Goal: Task Accomplishment & Management: Use online tool/utility

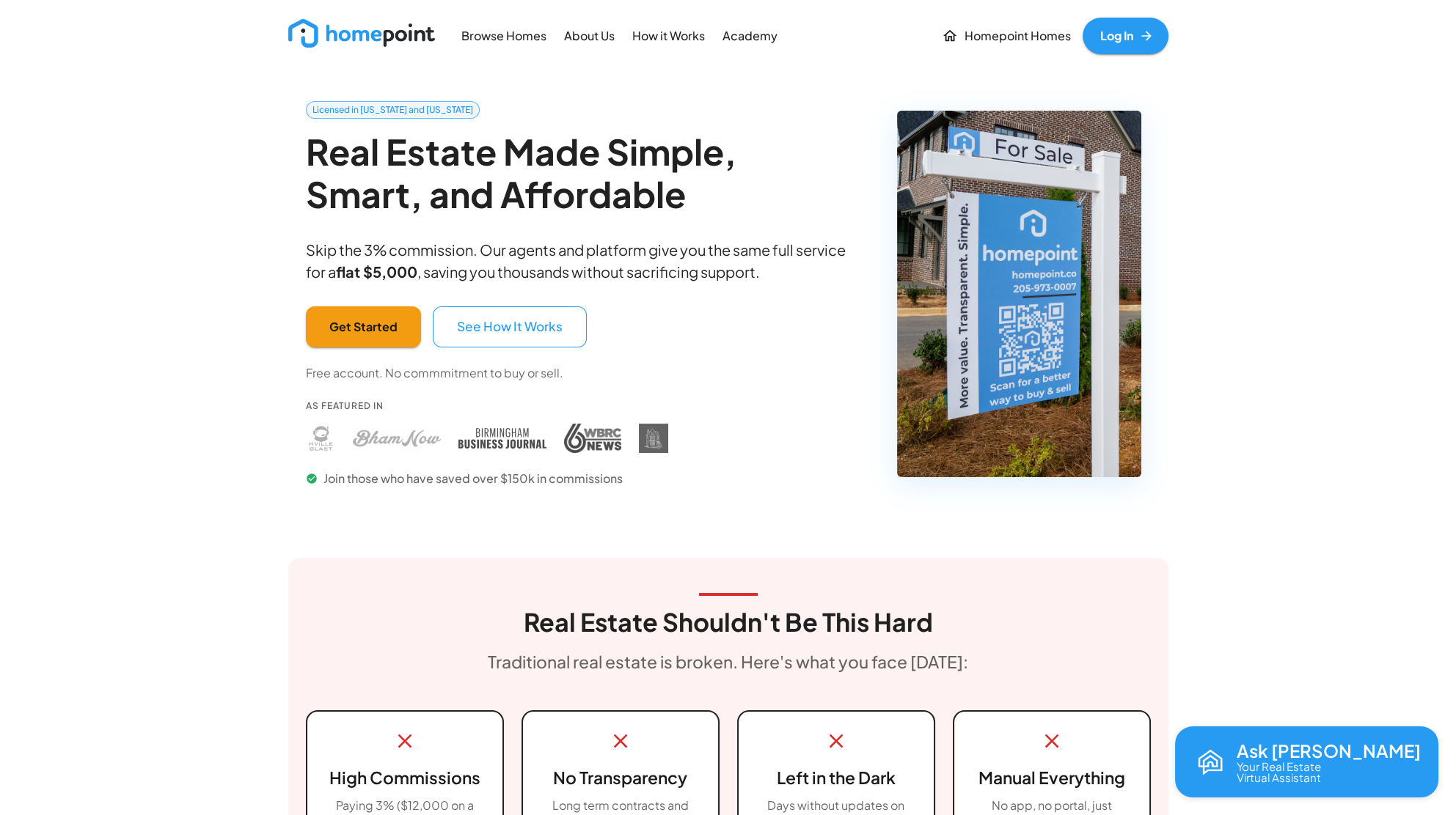
click at [1111, 28] on link "Log In" at bounding box center [1126, 36] width 86 height 36
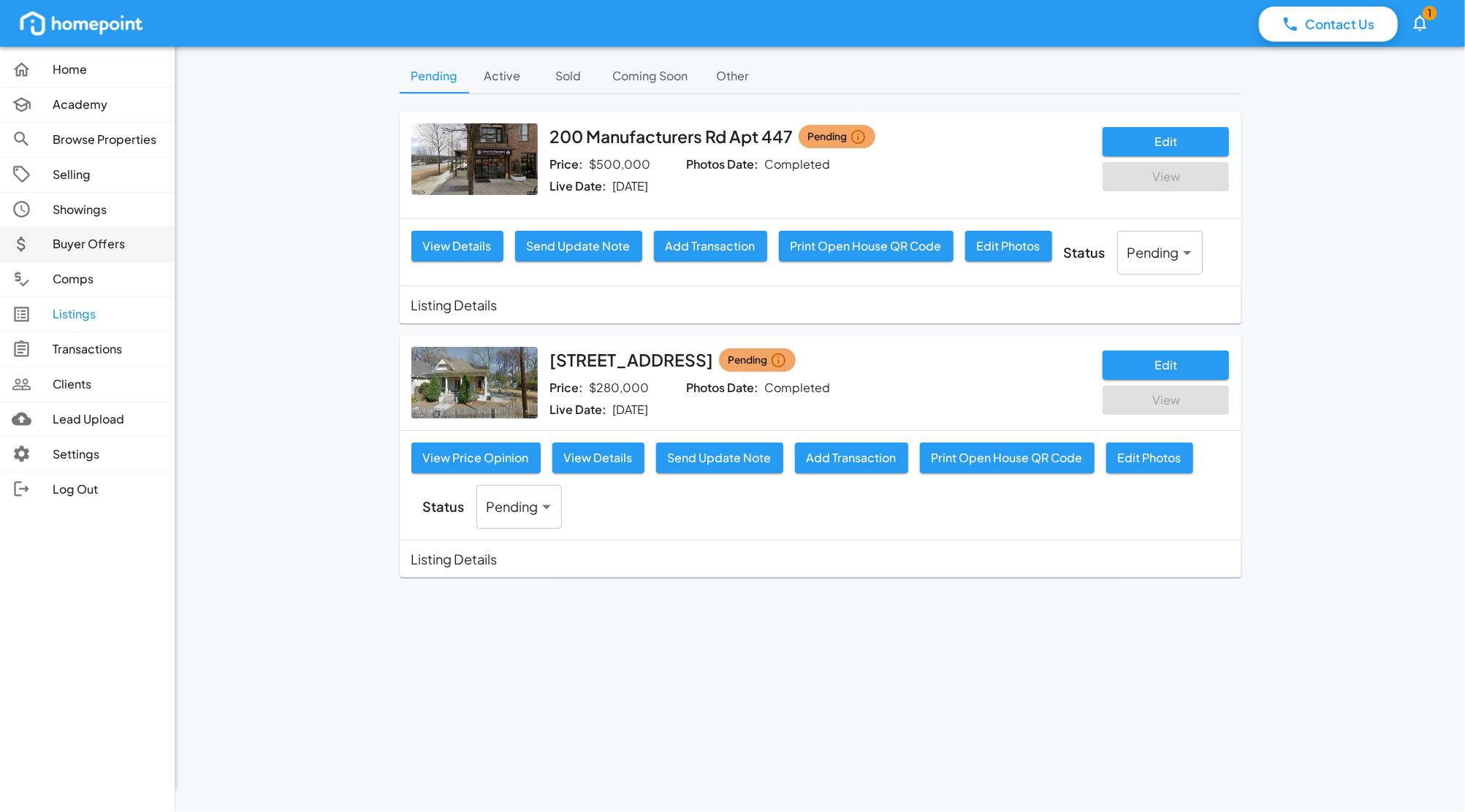
click at [72, 239] on p "Buyer Offers" at bounding box center [107, 244] width 111 height 17
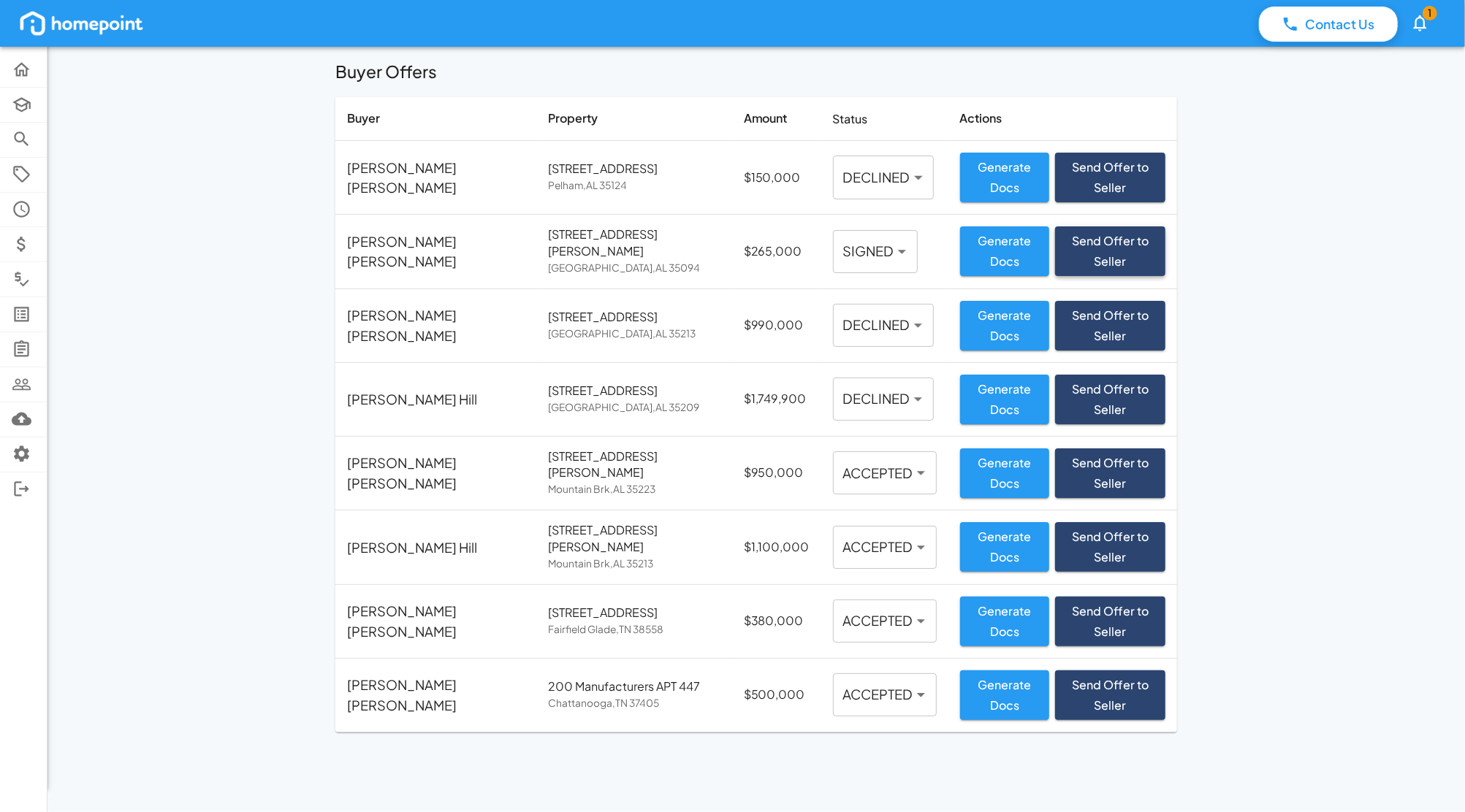
click at [1133, 239] on button "Send Offer to Seller" at bounding box center [1110, 252] width 111 height 50
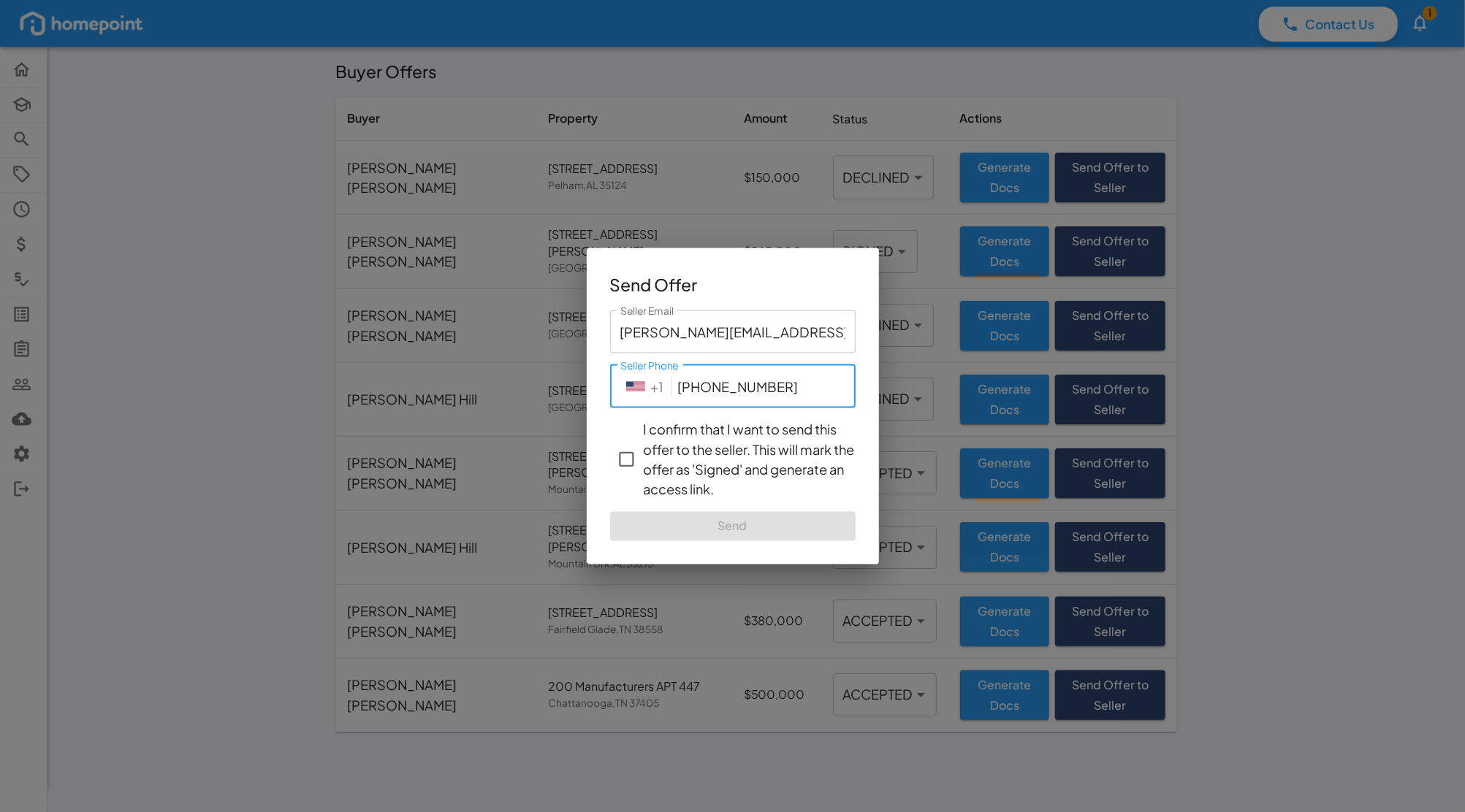
click at [787, 389] on input "[PHONE_NUMBER]" at bounding box center [767, 385] width 177 height 43
type input "2"
type input "[PHONE_NUMBER]"
click at [684, 382] on input "[PHONE_NUMBER]" at bounding box center [767, 385] width 177 height 43
click at [781, 389] on input "[PHONE_NUMBER]" at bounding box center [767, 385] width 177 height 43
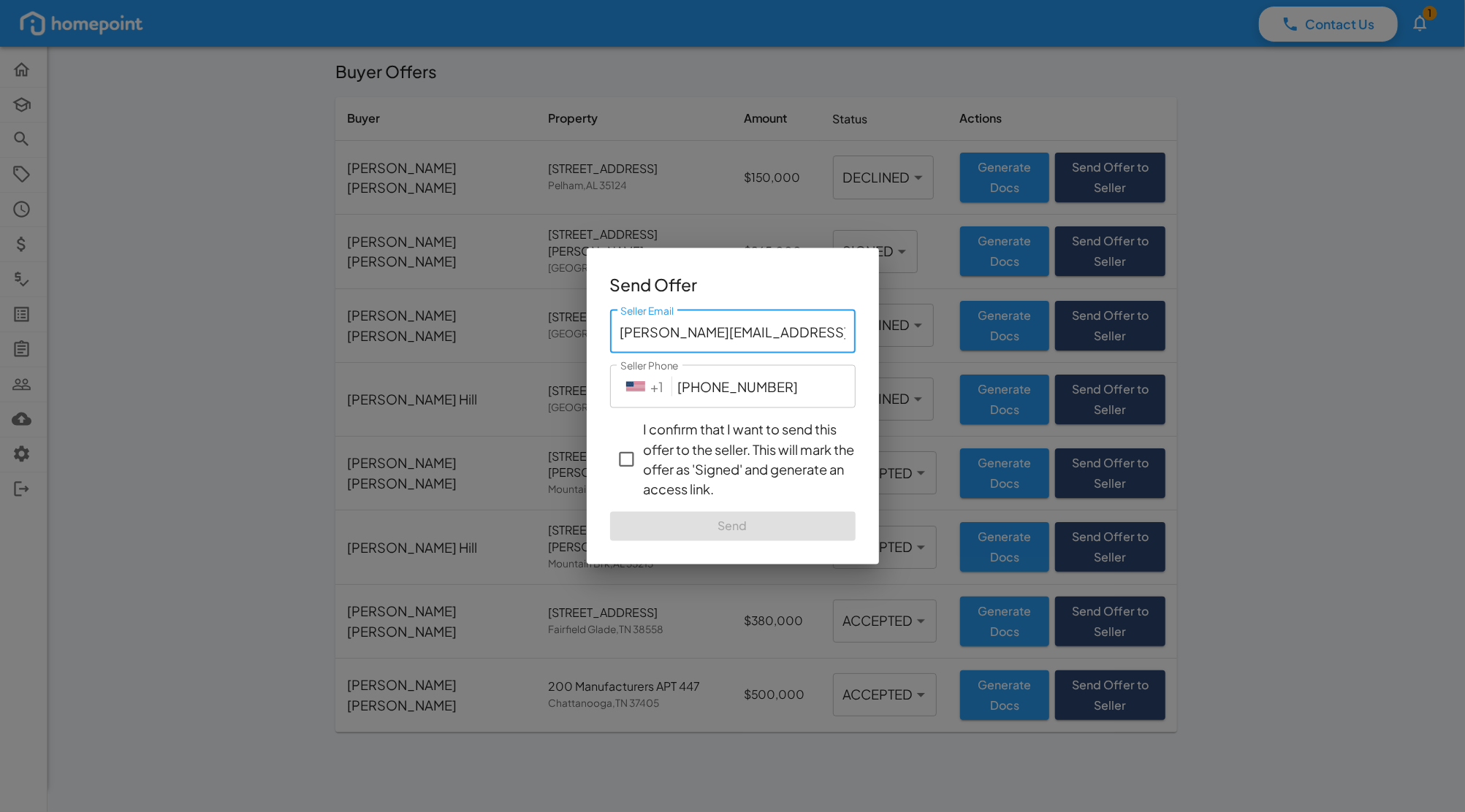
click at [771, 332] on input "[PERSON_NAME][EMAIL_ADDRESS][DOMAIN_NAME]" at bounding box center [732, 331] width 245 height 43
click at [837, 331] on input "[PERSON_NAME][EMAIL_ADDRESS][DOMAIN_NAME]" at bounding box center [732, 331] width 245 height 43
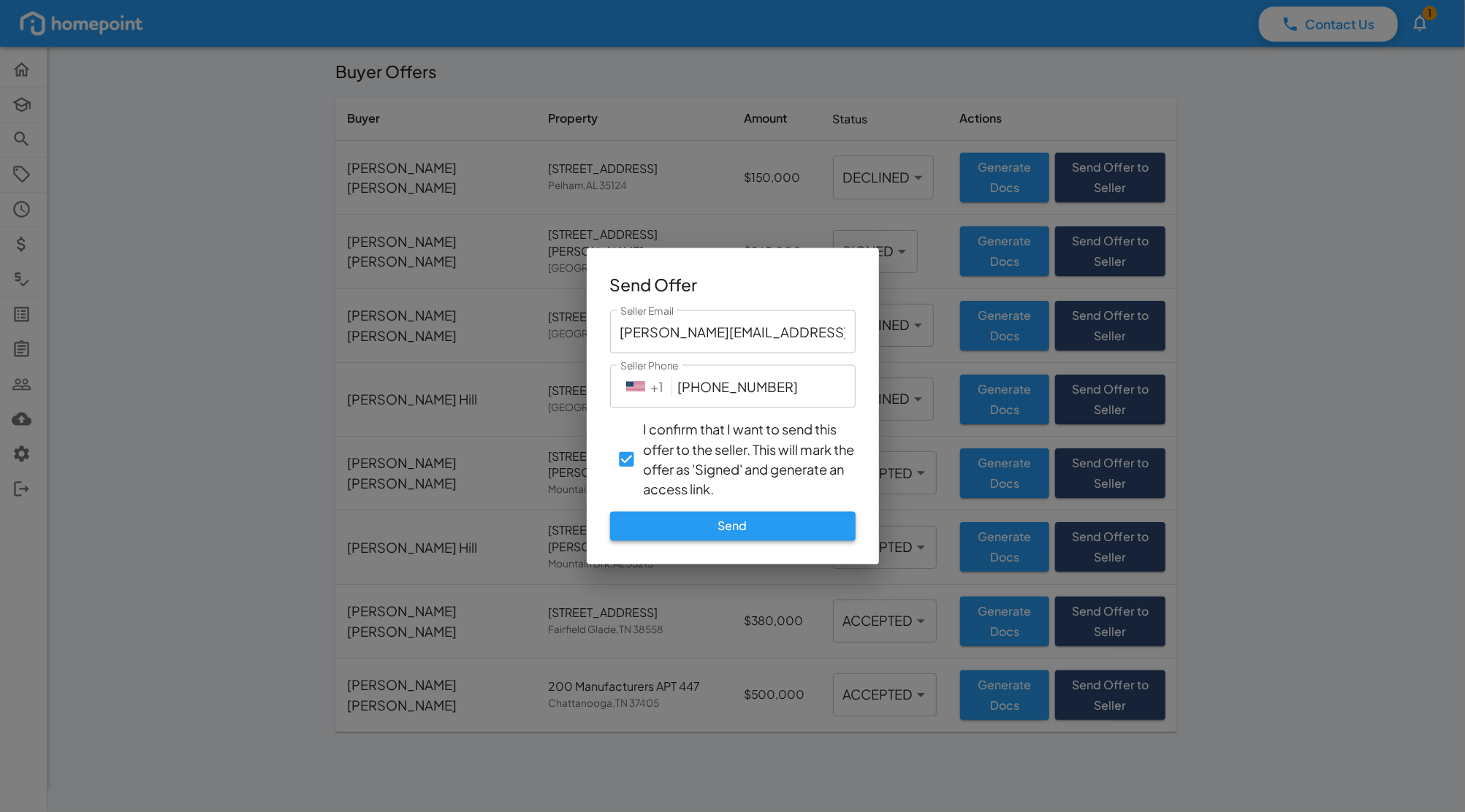
click at [712, 522] on button "Send" at bounding box center [732, 526] width 245 height 29
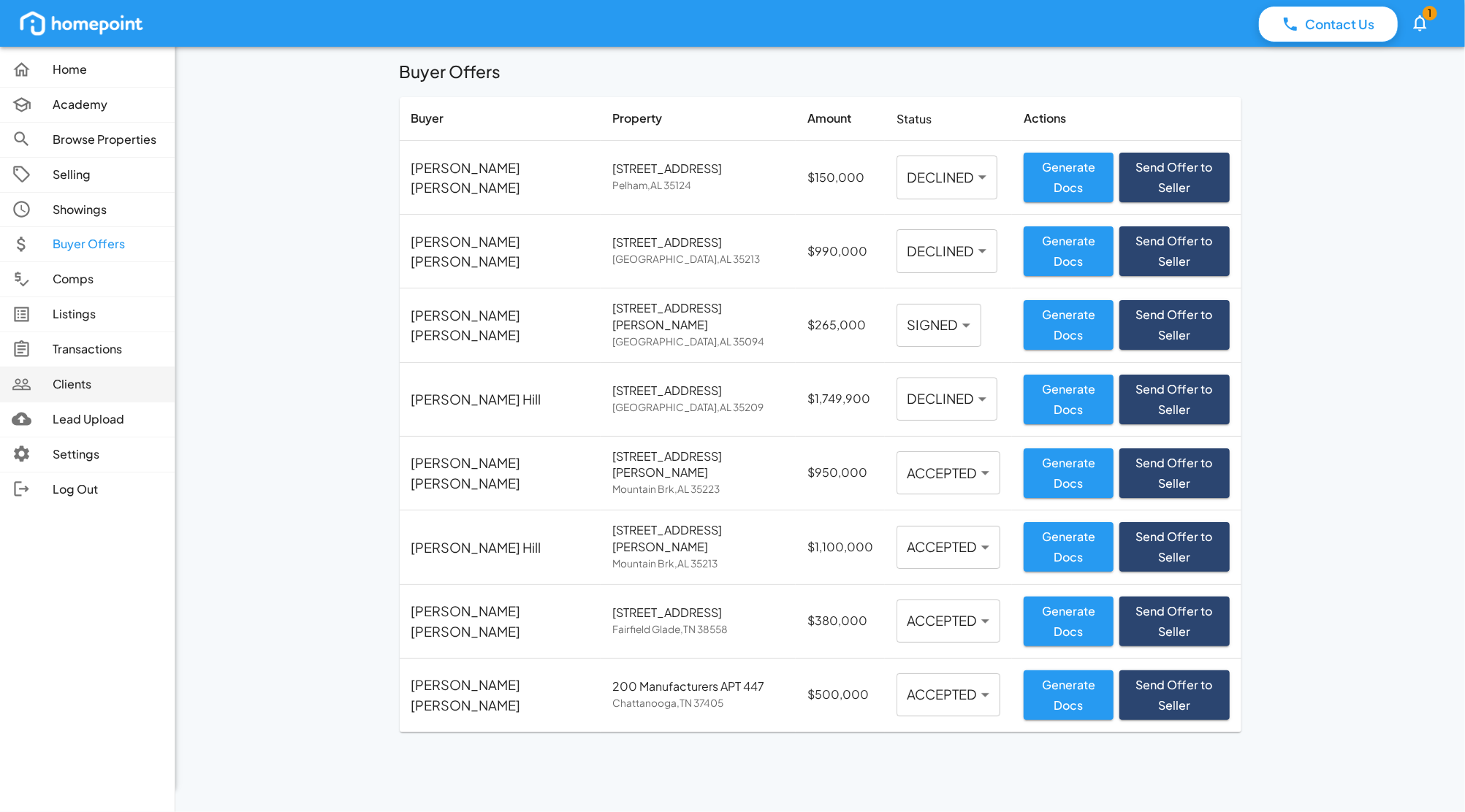
click at [69, 390] on p "Clients" at bounding box center [107, 384] width 111 height 17
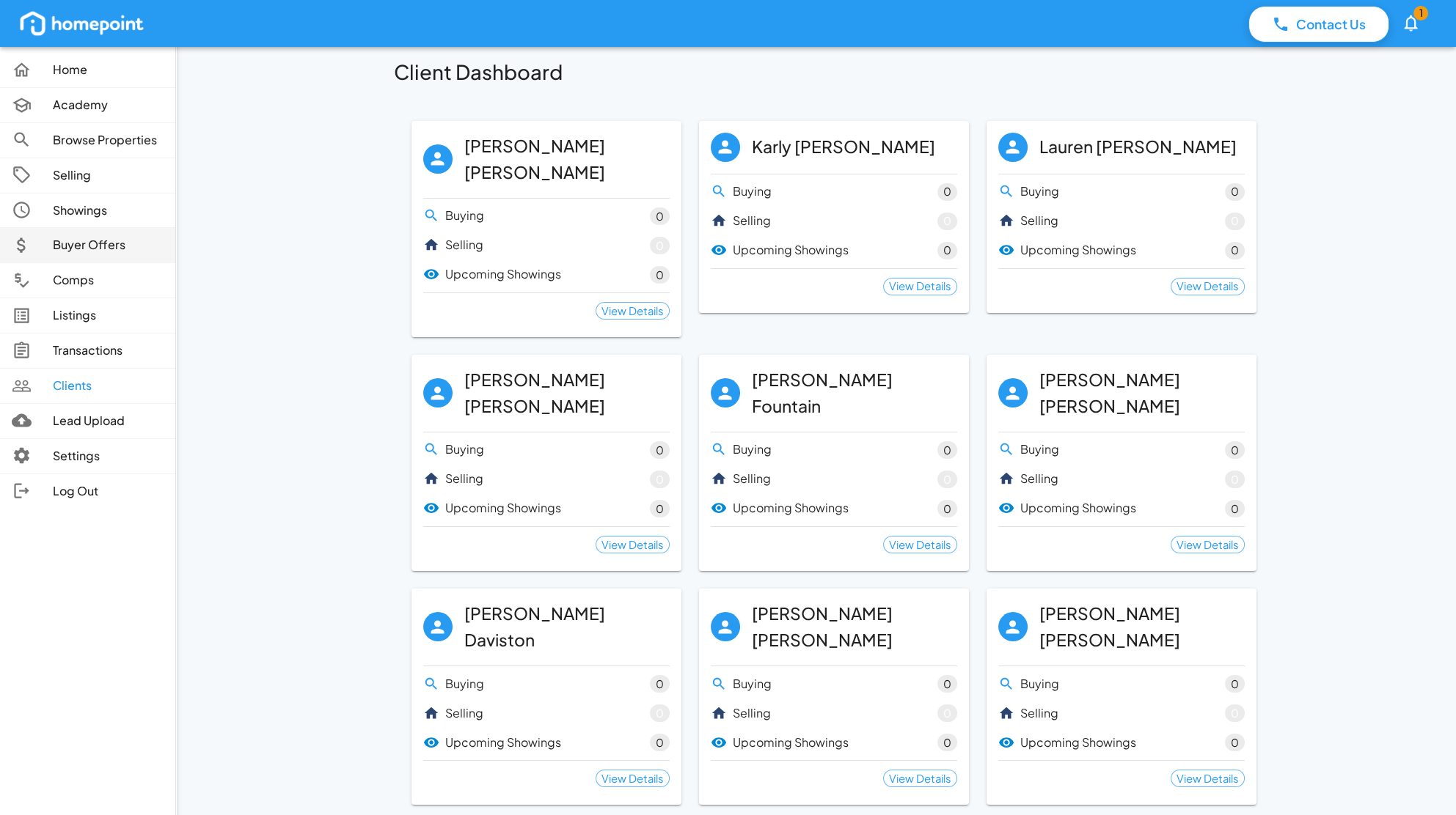
click at [66, 248] on p "Buyer Offers" at bounding box center [108, 245] width 111 height 17
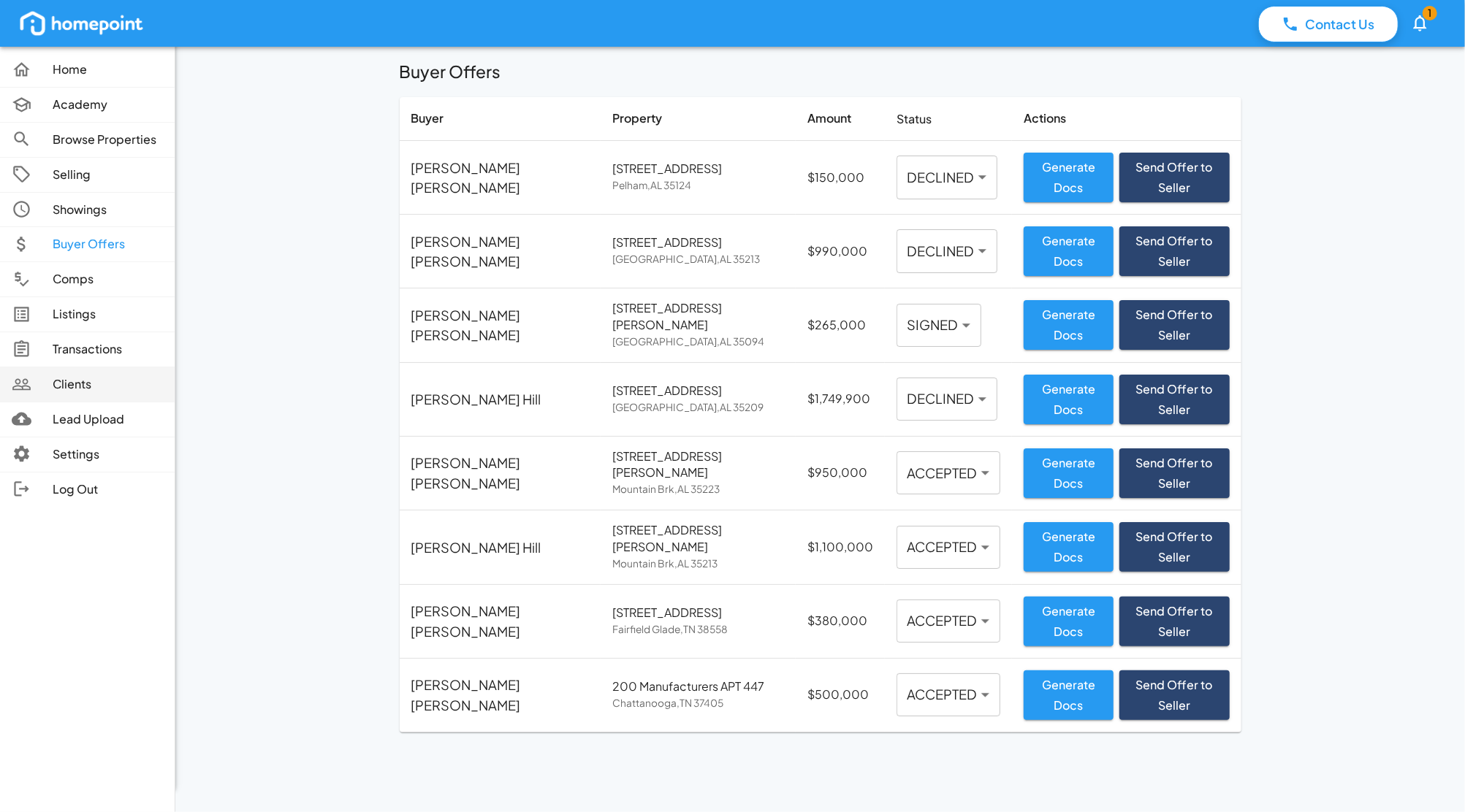
click at [96, 384] on p "Clients" at bounding box center [107, 384] width 111 height 17
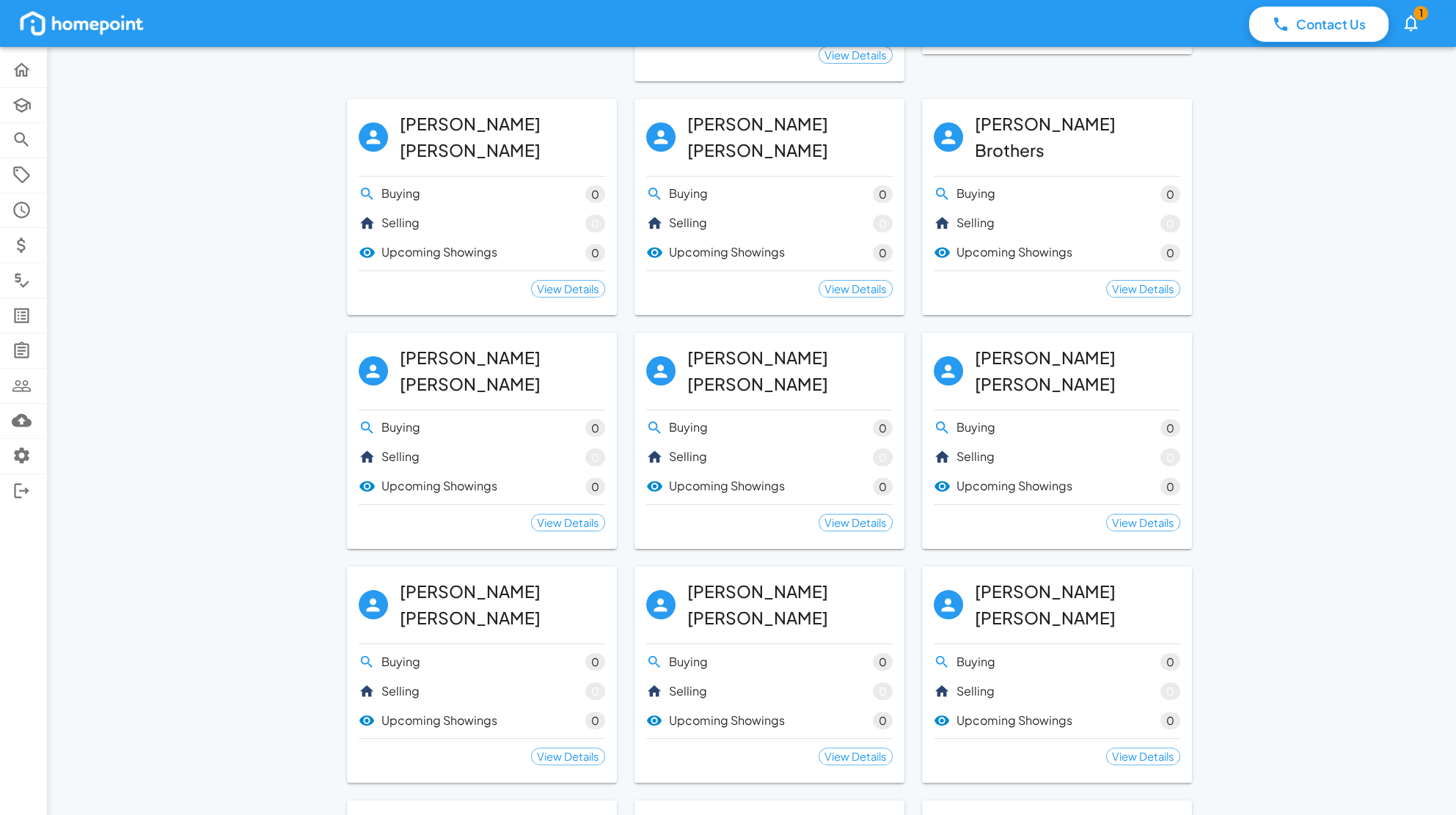
scroll to position [986, 0]
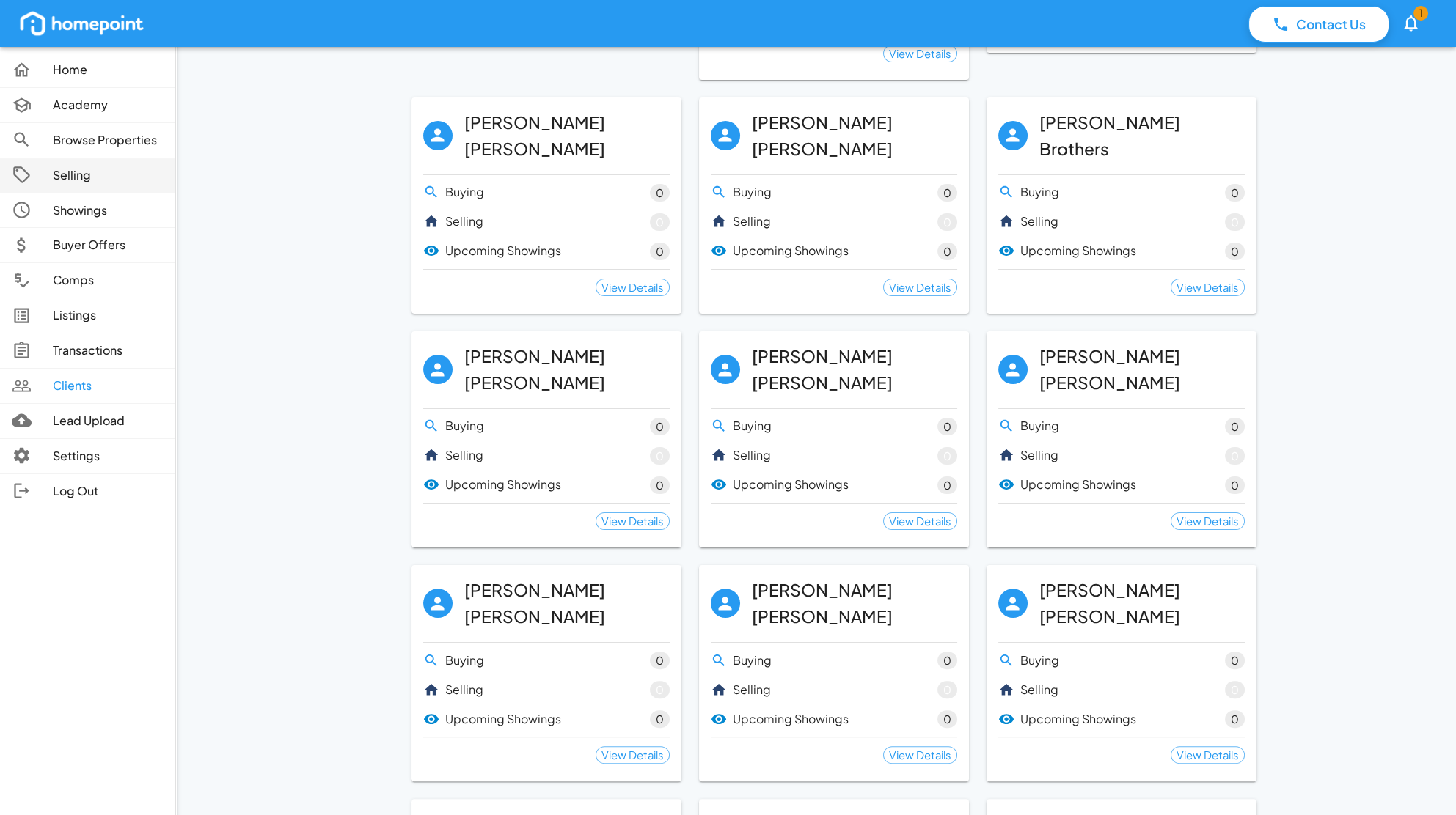
click at [53, 175] on p "Selling" at bounding box center [108, 176] width 111 height 17
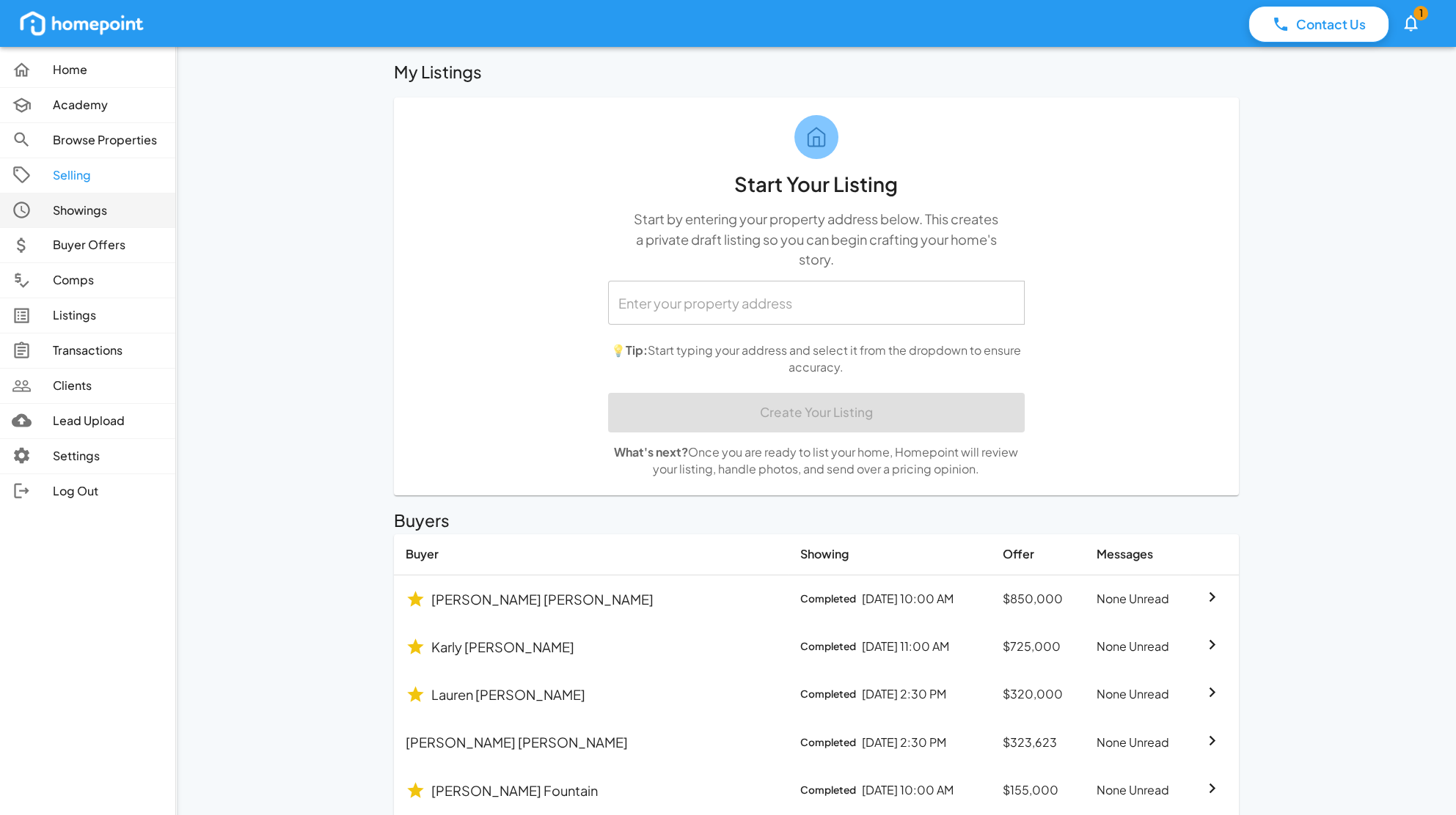
click at [72, 220] on link "Showings" at bounding box center [87, 210] width 175 height 35
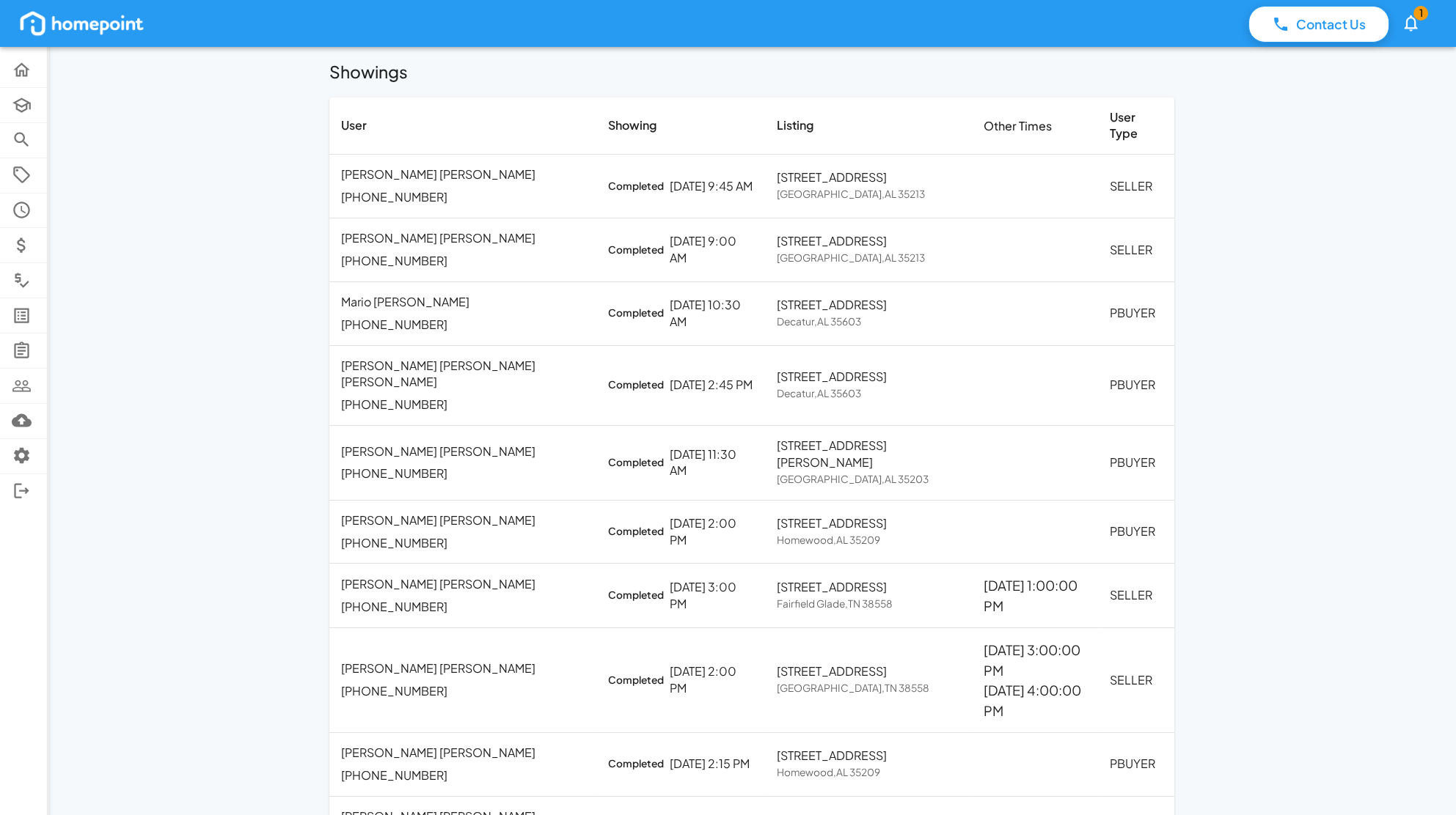
click at [435, 253] on p "[PHONE_NUMBER]" at bounding box center [462, 261] width 244 height 17
click at [608, 178] on span "Completed" at bounding box center [636, 186] width 56 height 17
click at [777, 233] on p "[STREET_ADDRESS]" at bounding box center [868, 241] width 183 height 17
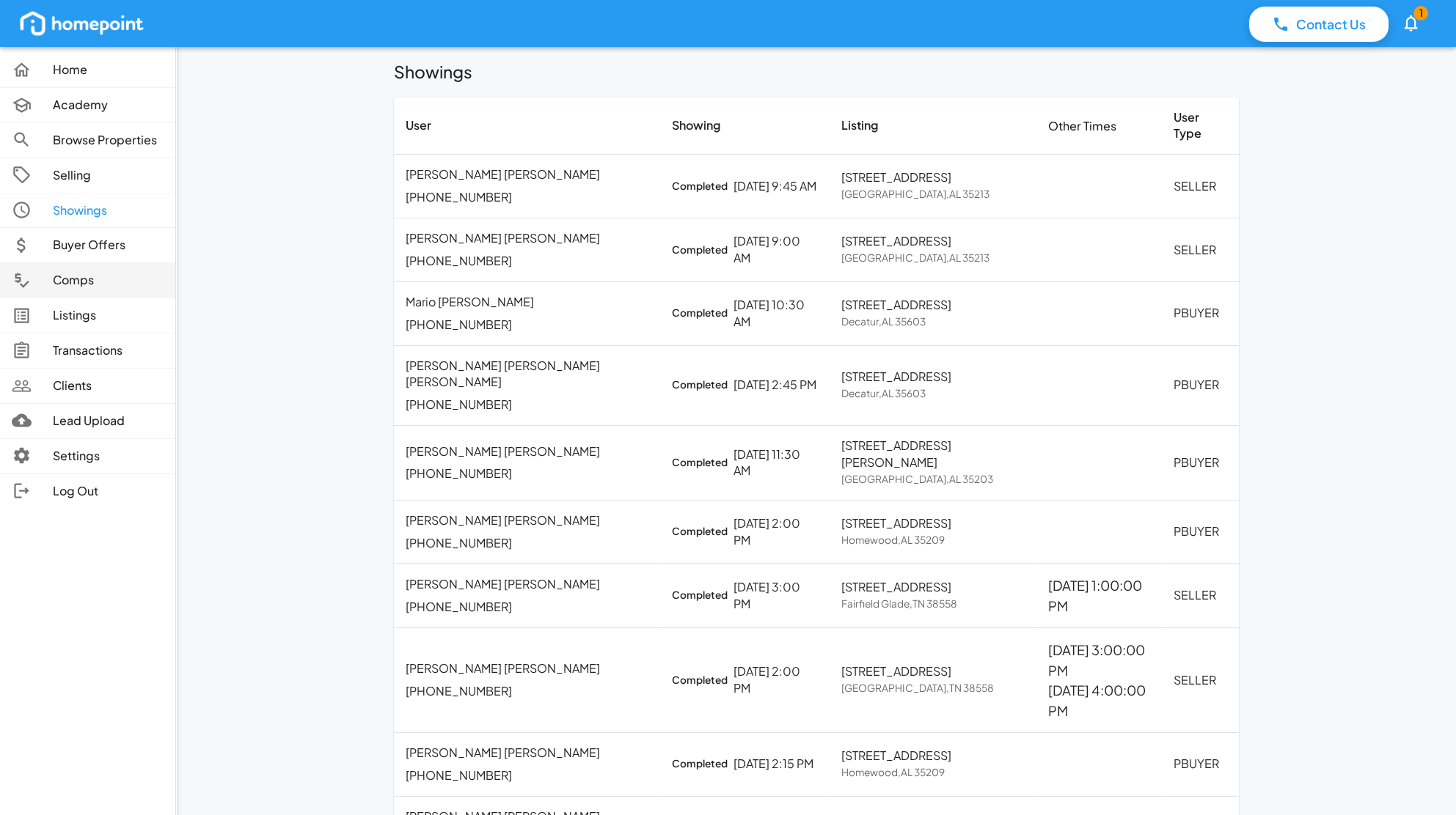
click at [62, 284] on p "Comps" at bounding box center [108, 280] width 111 height 17
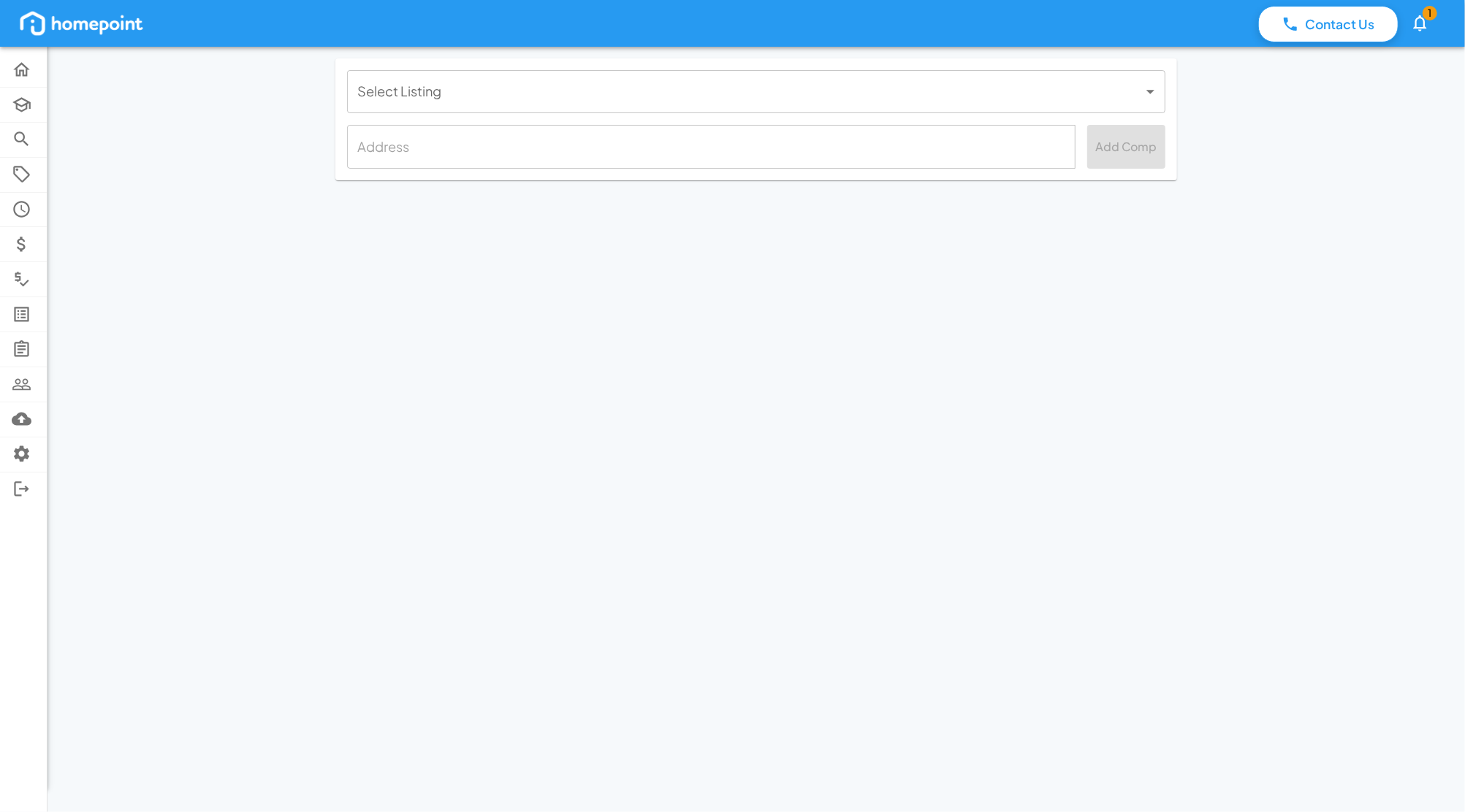
click at [687, 97] on body "Contact Us 1 Home Academy Browse Properties Selling Showings Buyer Offers Comps…" at bounding box center [732, 406] width 1465 height 812
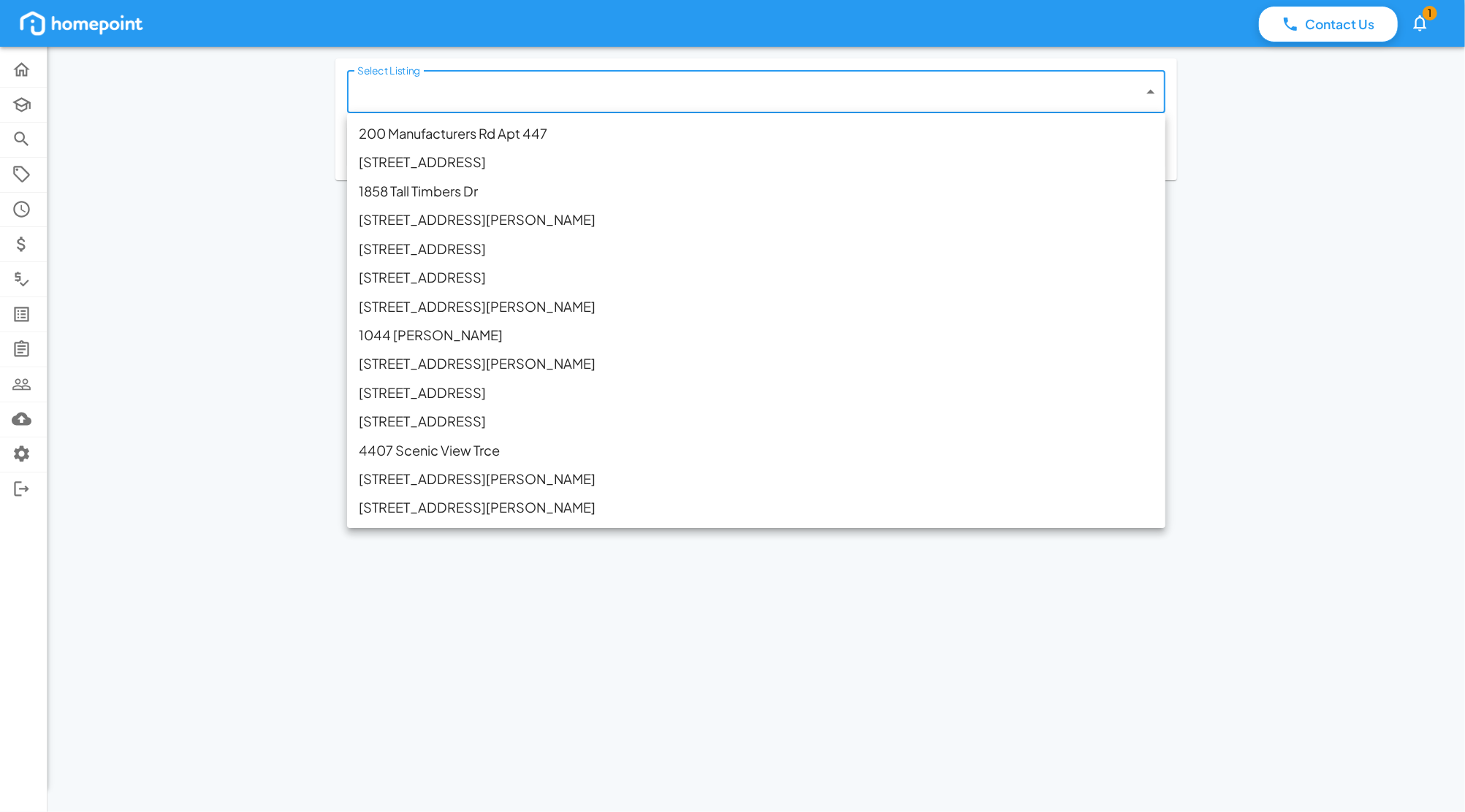
click at [164, 177] on div at bounding box center [732, 406] width 1465 height 812
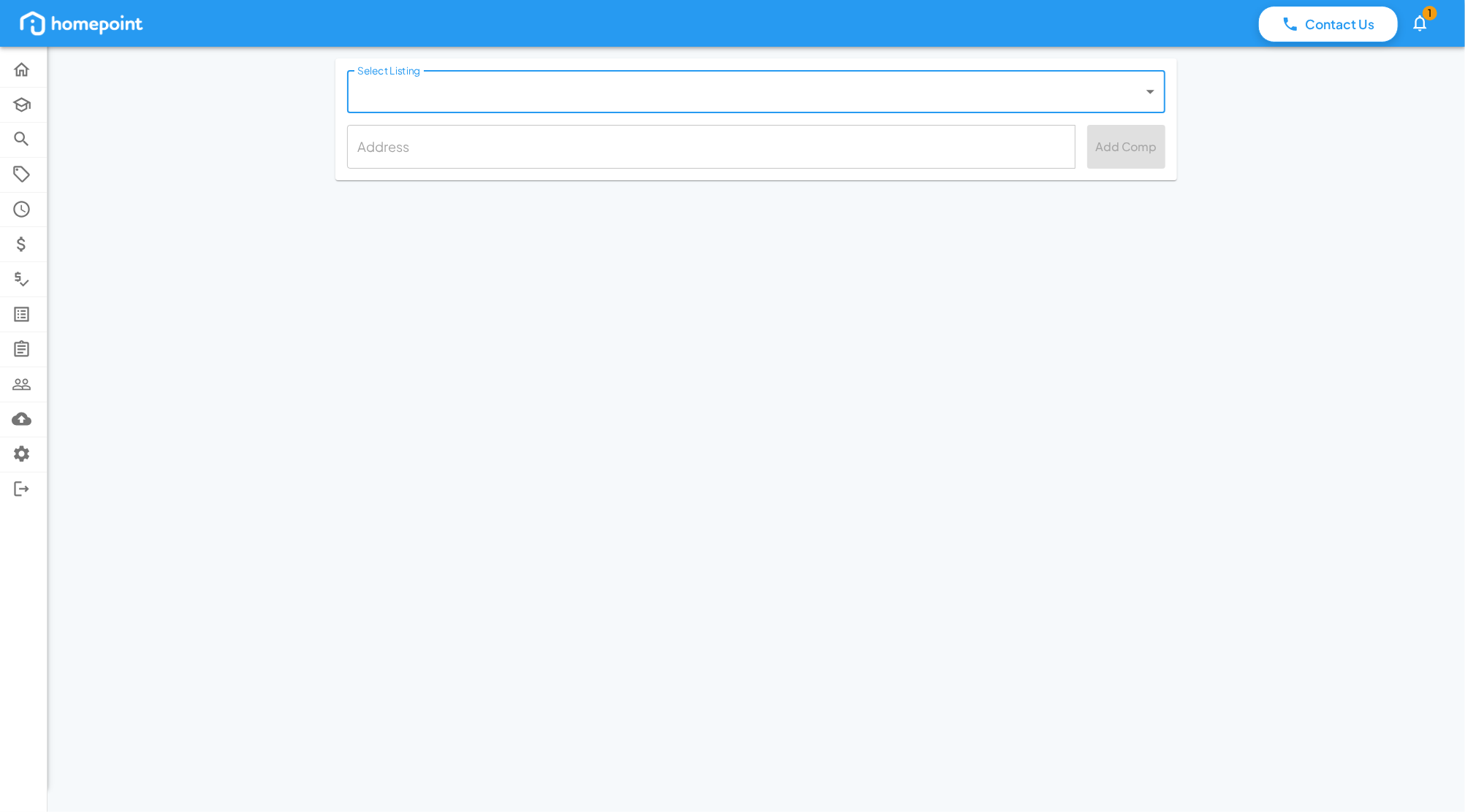
click at [649, 85] on body "Contact Us 1 Home Academy Browse Properties Selling Showings Buyer Offers Comps…" at bounding box center [732, 406] width 1465 height 812
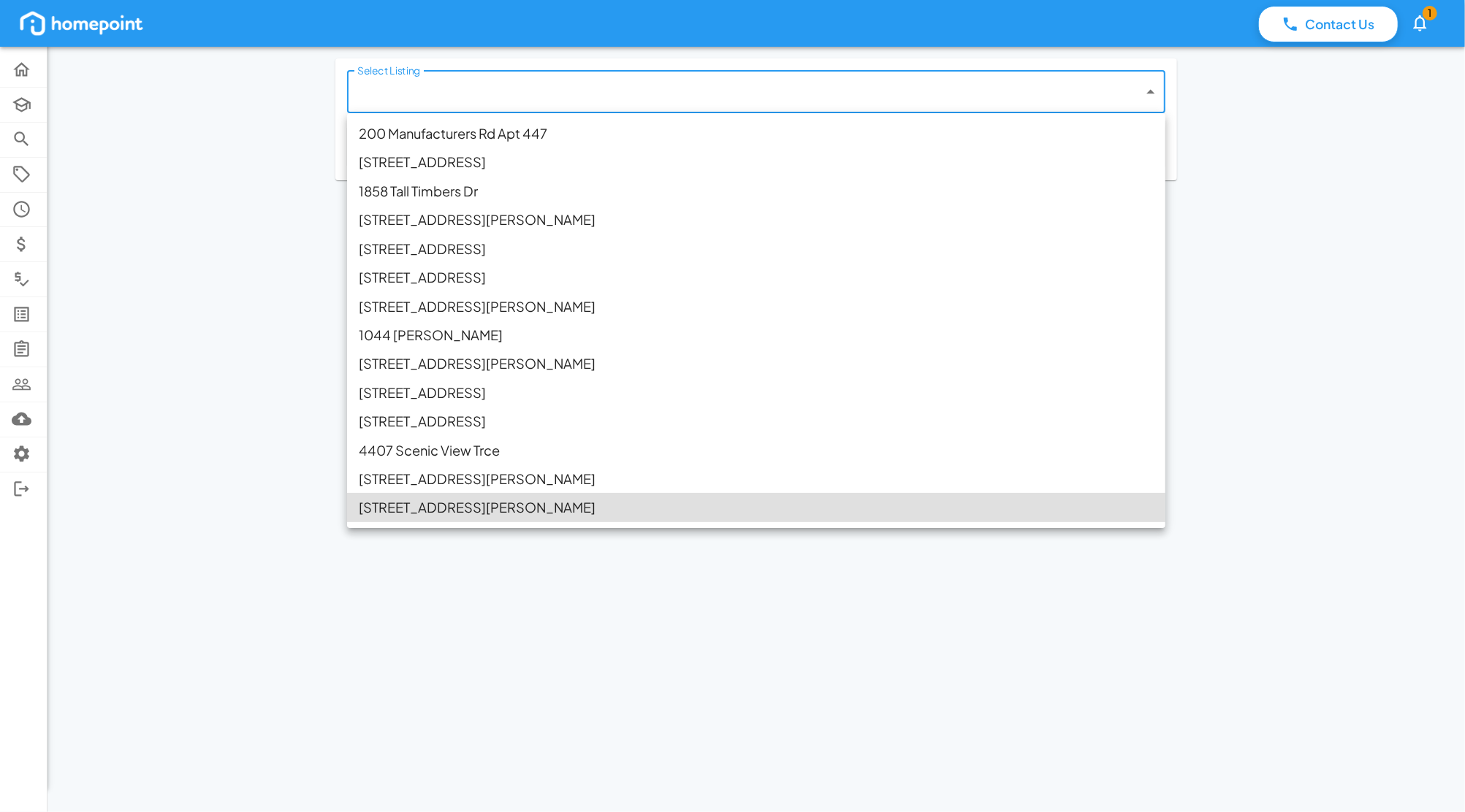
click at [111, 170] on div at bounding box center [732, 406] width 1465 height 812
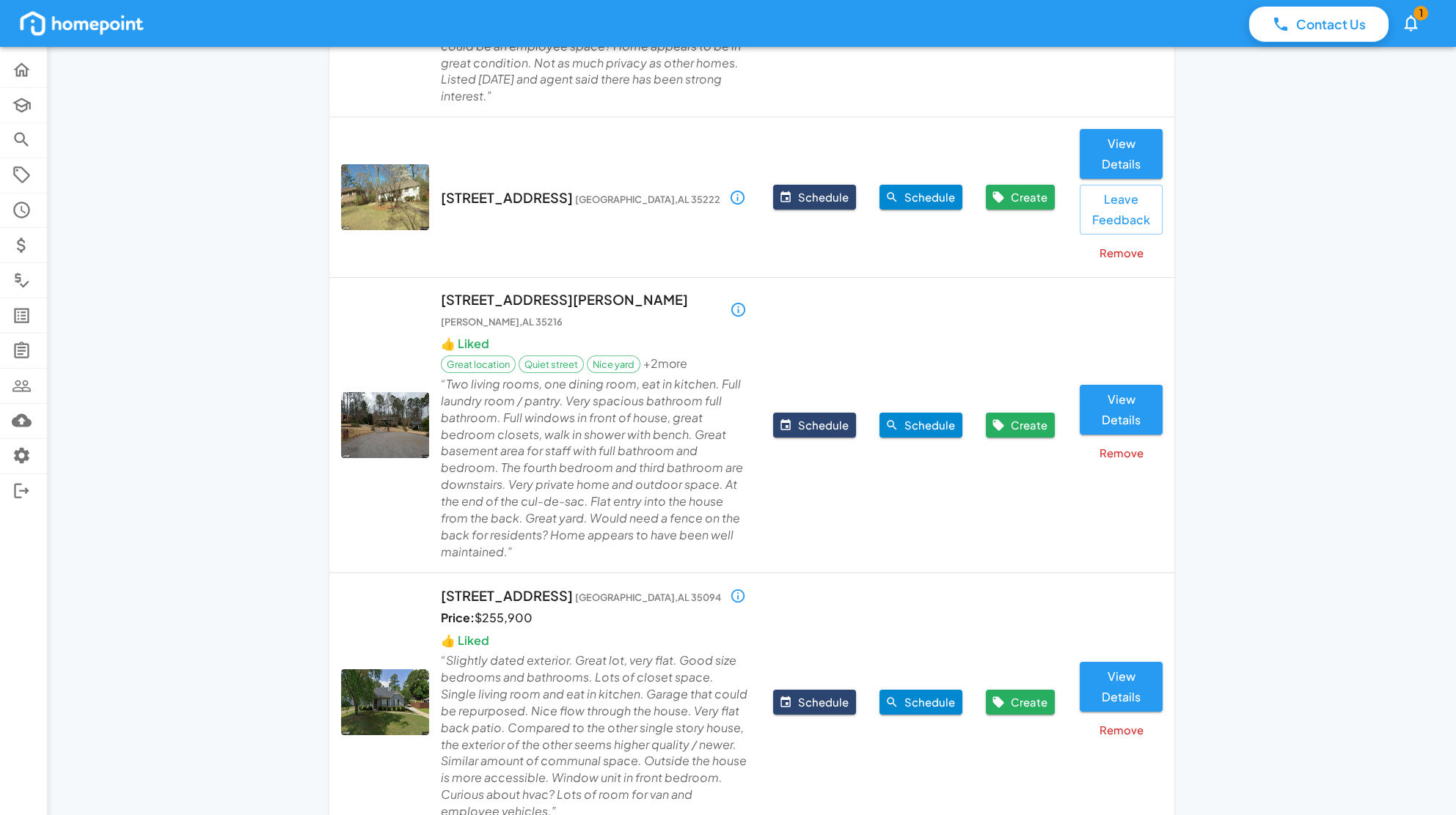
scroll to position [758, 0]
drag, startPoint x: 440, startPoint y: 257, endPoint x: 649, endPoint y: 261, distance: 209.0
click at [649, 289] on p "2816 Monte Deste Dr Hoover , AL 35216" at bounding box center [581, 309] width 280 height 40
copy p "2816 Monte Deste Dr Hoover , AL 35216"
